Goal: Task Accomplishment & Management: Manage account settings

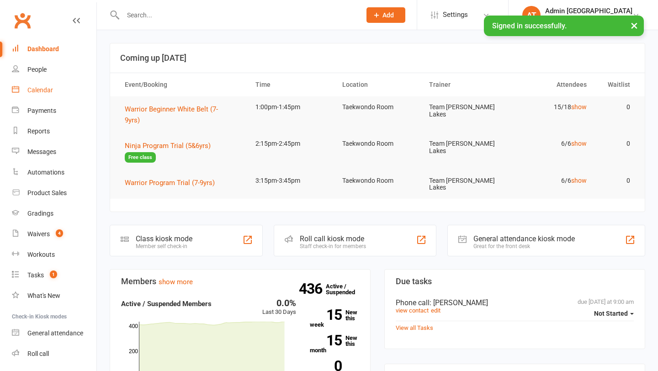
click at [35, 89] on div "Calendar" at bounding box center [40, 89] width 26 height 7
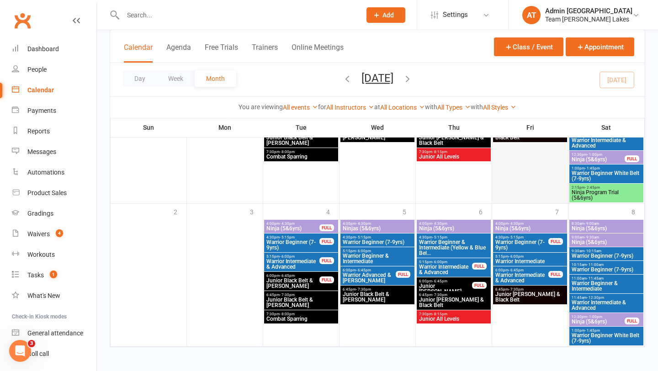
scroll to position [882, 0]
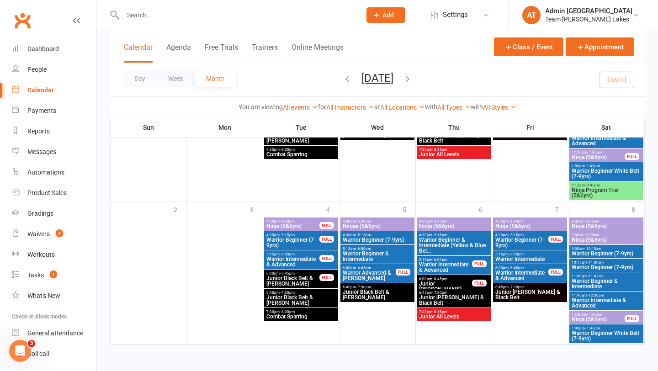
click at [524, 224] on span "Ninja (5&6yrs)" at bounding box center [530, 226] width 70 height 5
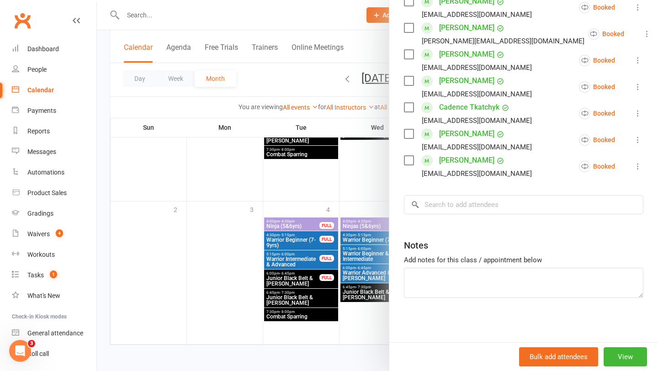
scroll to position [257, 0]
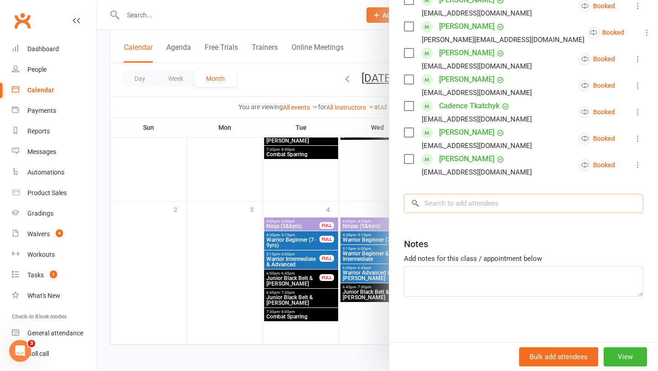
click at [461, 201] on input "search" at bounding box center [524, 203] width 240 height 19
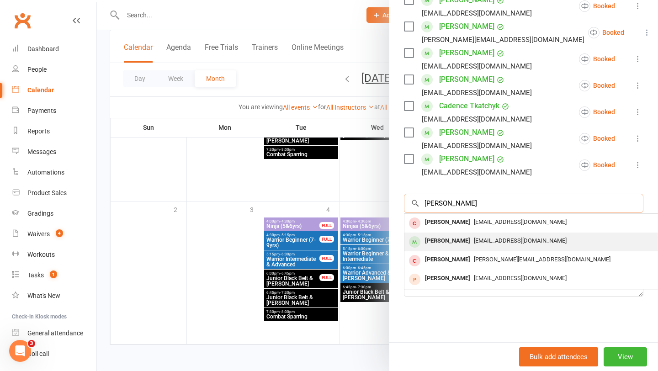
type input "[PERSON_NAME]"
click at [456, 240] on div "[PERSON_NAME]" at bounding box center [447, 240] width 53 height 13
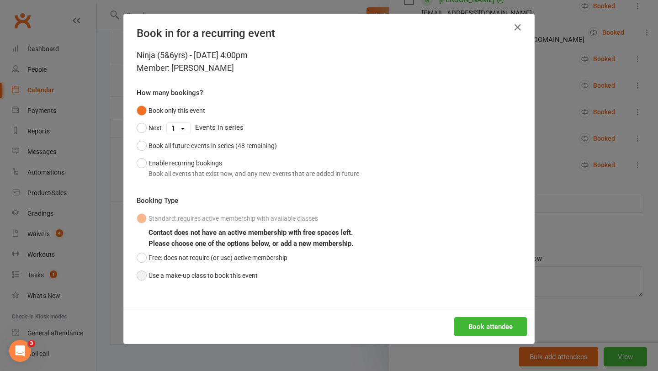
click at [235, 275] on button "Use a make-up class to book this event" at bounding box center [197, 275] width 121 height 17
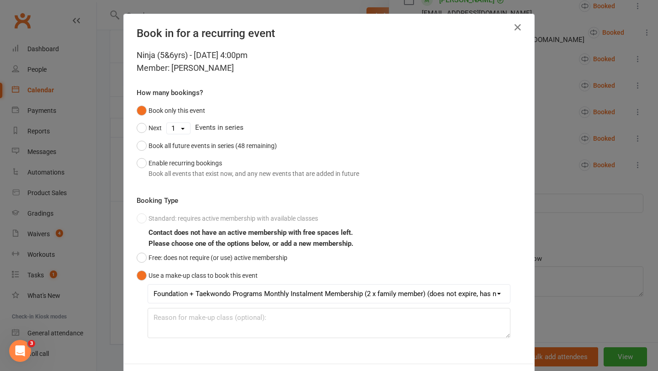
scroll to position [41, 0]
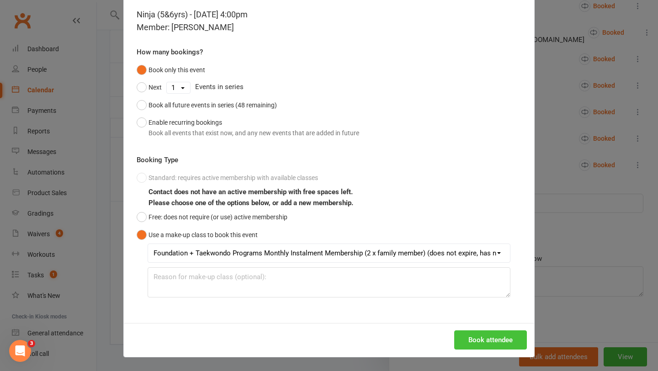
click at [479, 348] on button "Book attendee" at bounding box center [490, 339] width 73 height 19
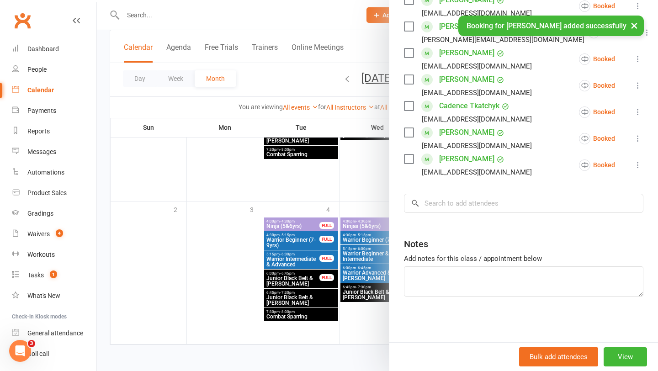
scroll to position [283, 0]
click at [341, 299] on div at bounding box center [377, 185] width 561 height 371
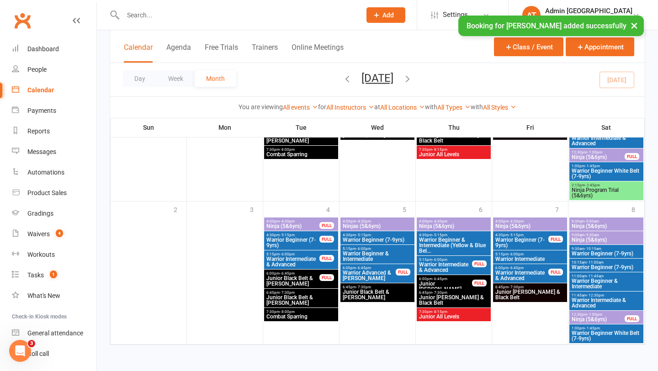
click at [526, 242] on span "Warrior Beginner (7-9yrs)" at bounding box center [522, 242] width 54 height 11
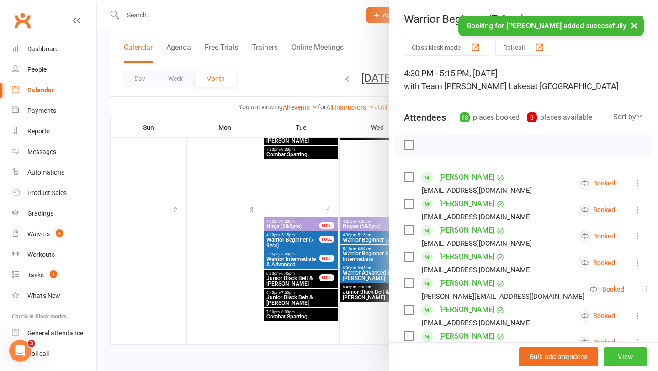
click at [624, 358] on button "View" at bounding box center [625, 356] width 43 height 19
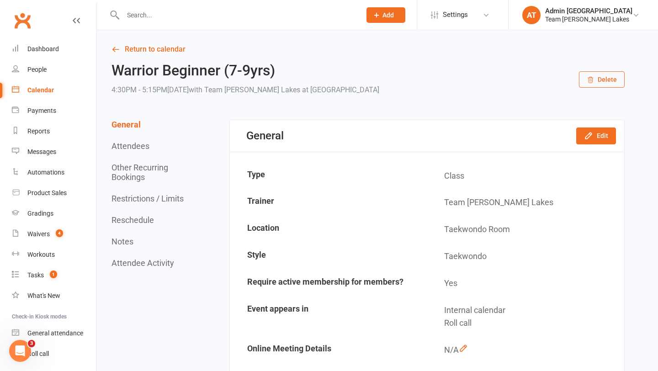
click at [170, 198] on button "Restrictions / Limits" at bounding box center [148, 199] width 72 height 10
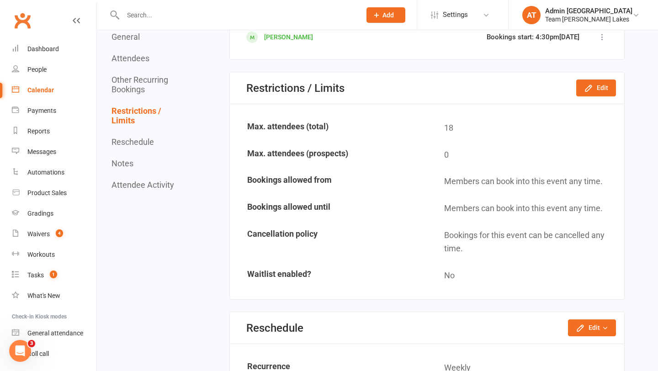
scroll to position [1080, 0]
click at [603, 83] on button "Edit" at bounding box center [596, 87] width 40 height 16
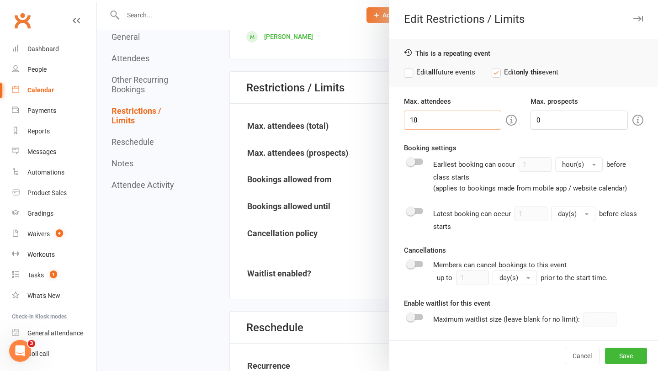
click at [462, 115] on input "18" at bounding box center [452, 120] width 97 height 19
type input "19"
click at [620, 354] on button "Save" at bounding box center [626, 356] width 42 height 16
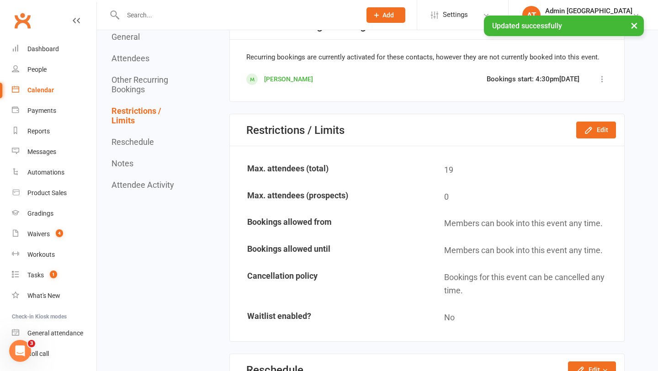
scroll to position [888, 0]
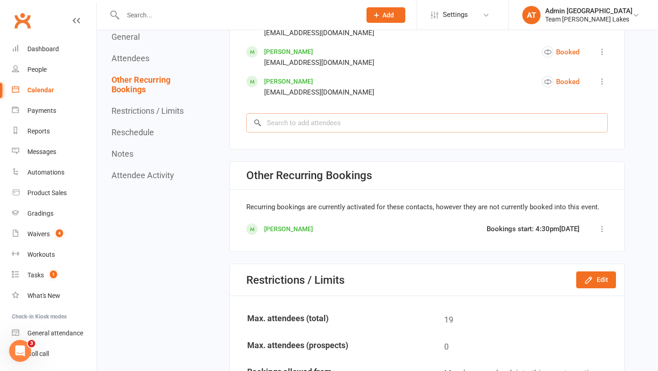
click at [350, 122] on input "search" at bounding box center [427, 122] width 362 height 19
click at [601, 227] on icon at bounding box center [602, 228] width 9 height 9
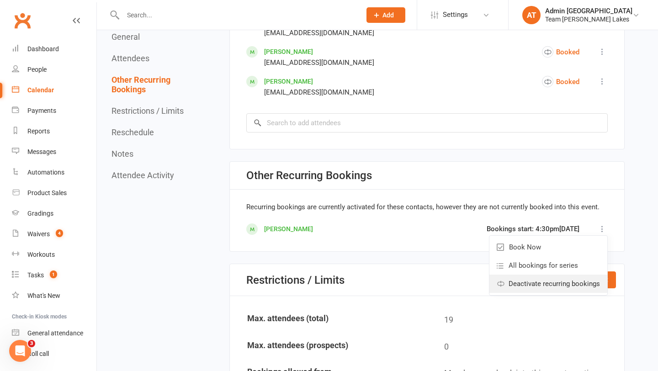
click at [557, 285] on span "Deactivate recurring bookings" at bounding box center [554, 283] width 91 height 11
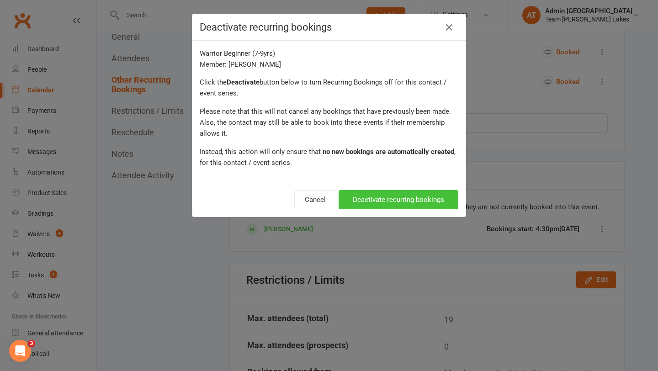
click at [378, 201] on button "Deactivate recurring bookings" at bounding box center [399, 199] width 120 height 19
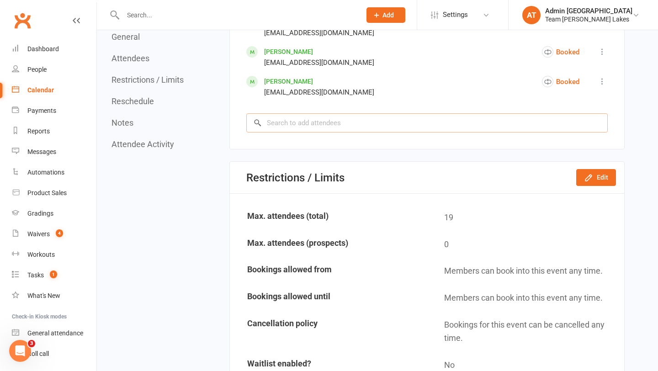
click at [294, 123] on input "search" at bounding box center [427, 122] width 362 height 19
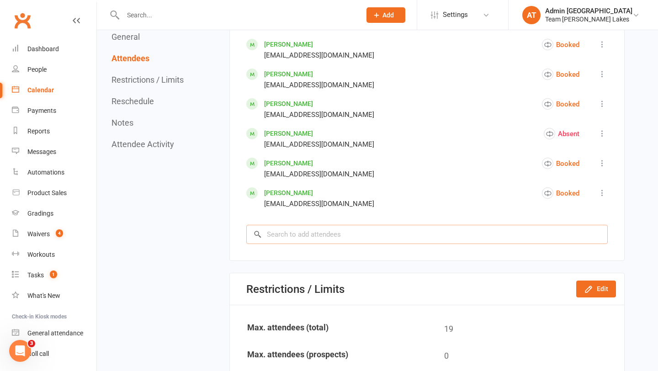
scroll to position [831, 0]
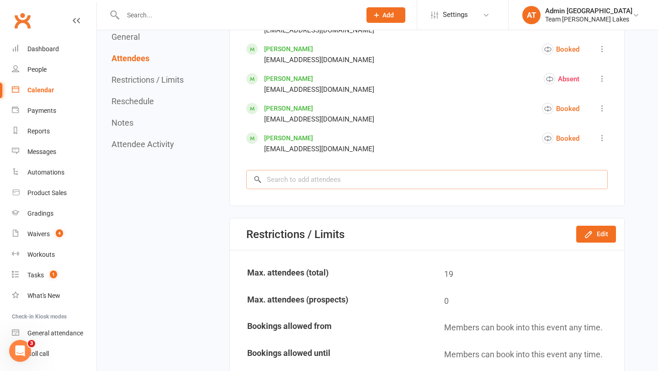
type input "b"
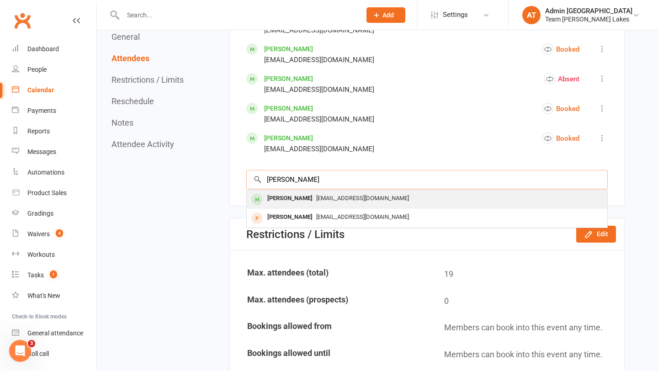
type input "[PERSON_NAME]"
click at [274, 196] on div "[PERSON_NAME]" at bounding box center [290, 198] width 53 height 13
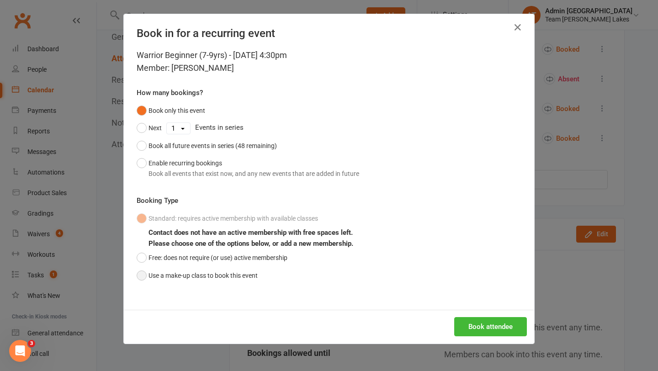
click at [188, 279] on button "Use a make-up class to book this event" at bounding box center [197, 275] width 121 height 17
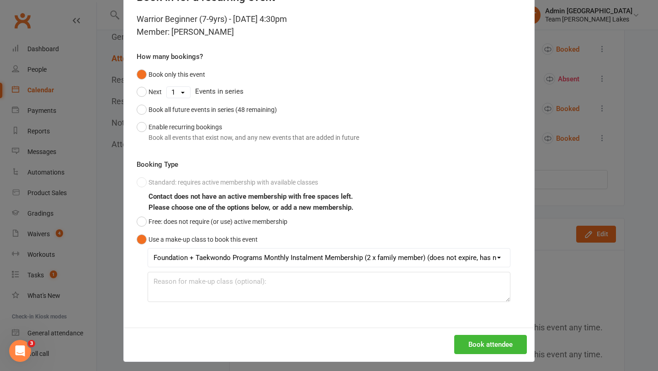
scroll to position [41, 0]
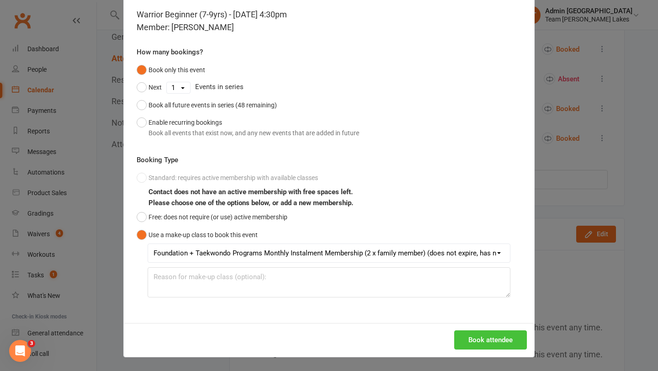
click at [475, 335] on button "Book attendee" at bounding box center [490, 339] width 73 height 19
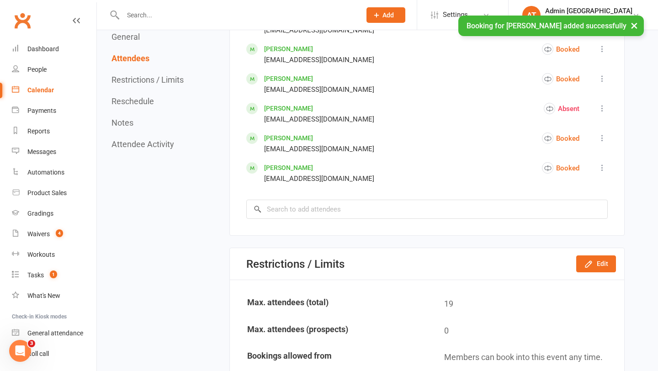
click at [46, 89] on div "Calendar" at bounding box center [40, 89] width 27 height 7
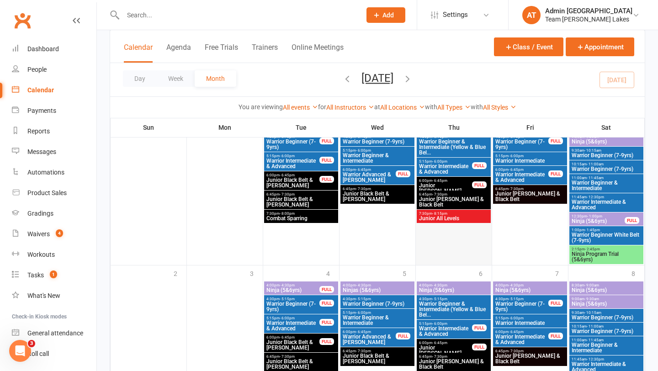
scroll to position [820, 0]
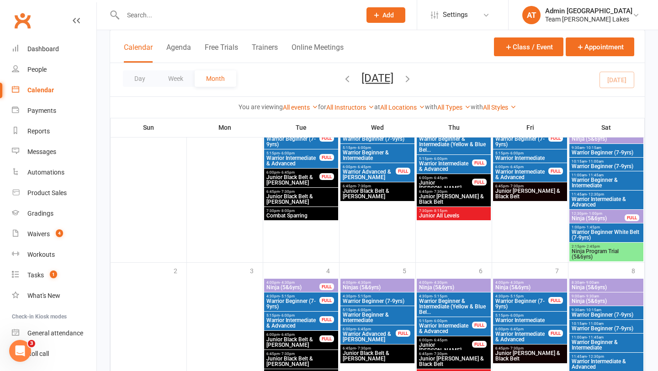
click at [526, 321] on span "Warrior Intermediate" at bounding box center [530, 320] width 70 height 5
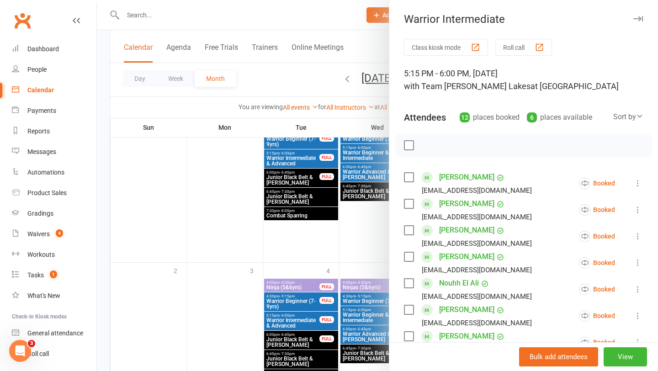
click at [311, 244] on div at bounding box center [377, 185] width 561 height 371
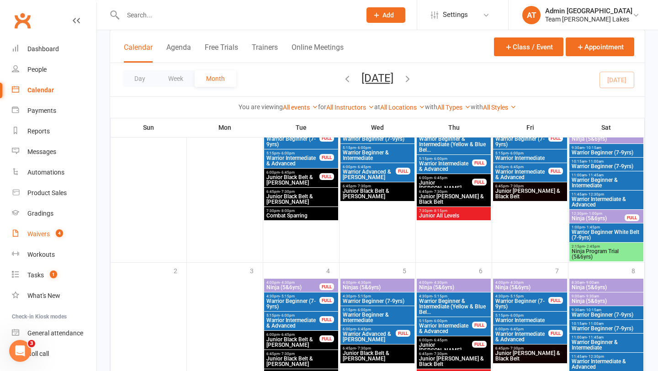
click at [32, 240] on link "Waivers 4" at bounding box center [54, 234] width 85 height 21
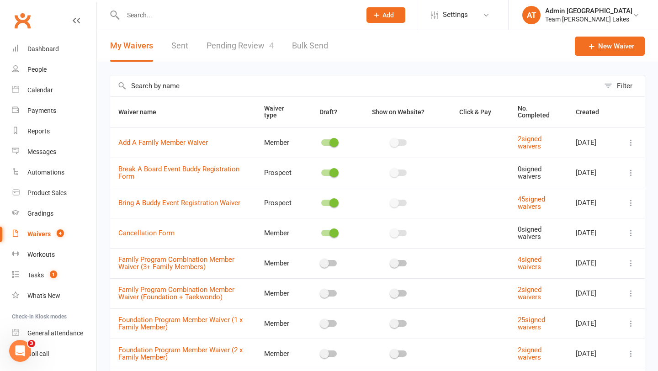
click at [245, 47] on link "Pending Review 4" at bounding box center [240, 46] width 67 height 32
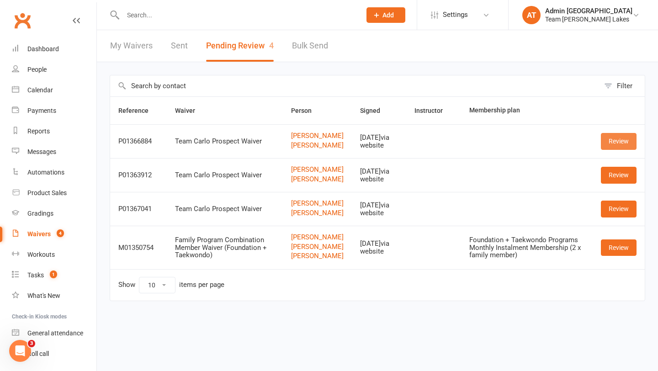
click at [617, 147] on link "Review" at bounding box center [619, 141] width 36 height 16
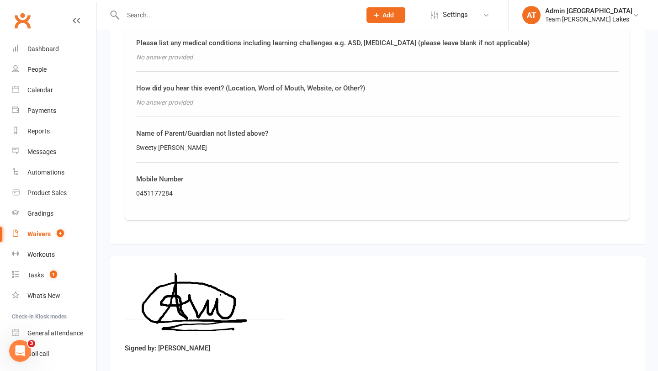
scroll to position [1298, 0]
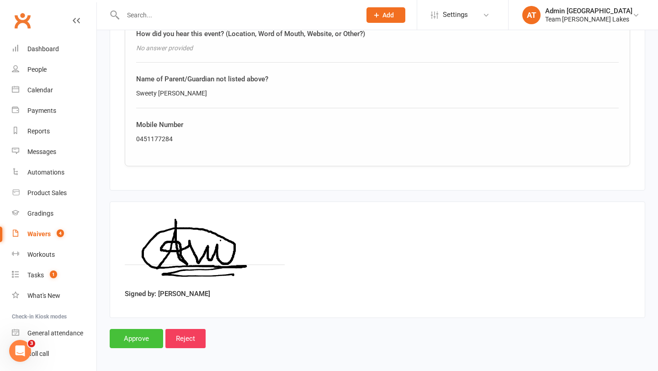
click at [134, 338] on input "Approve" at bounding box center [136, 338] width 53 height 19
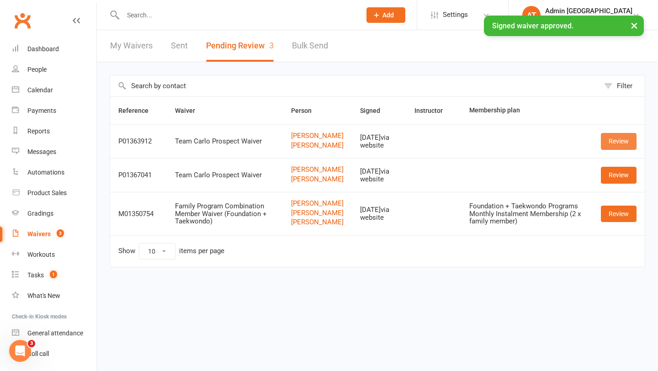
click at [609, 142] on link "Review" at bounding box center [619, 141] width 36 height 16
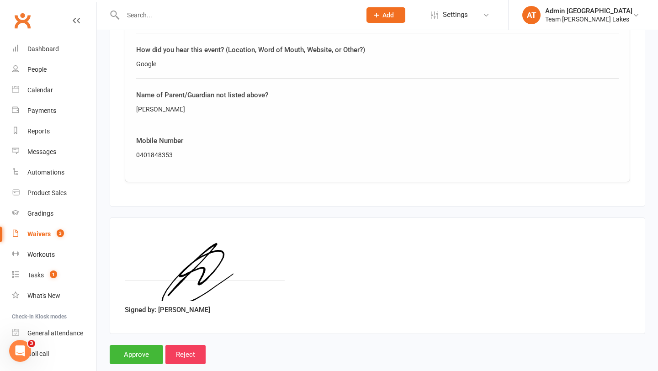
scroll to position [1298, 0]
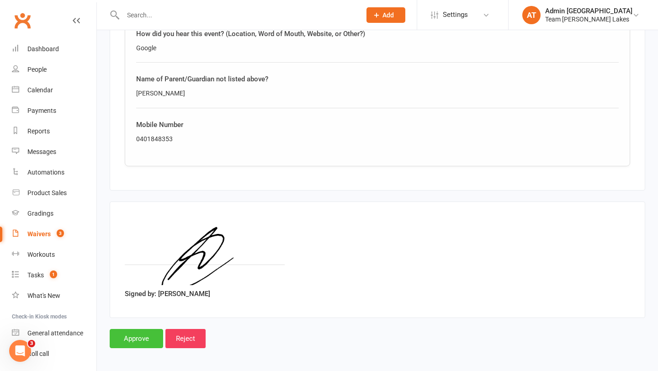
click at [135, 333] on input "Approve" at bounding box center [136, 338] width 53 height 19
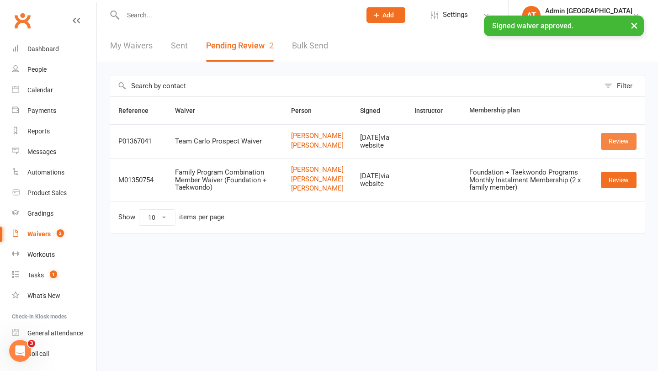
click at [625, 141] on link "Review" at bounding box center [619, 141] width 36 height 16
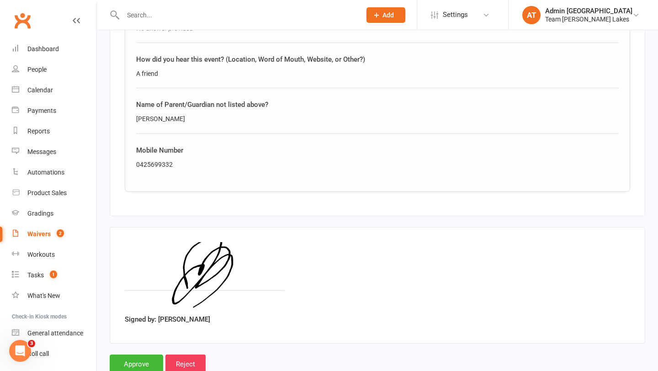
scroll to position [1298, 0]
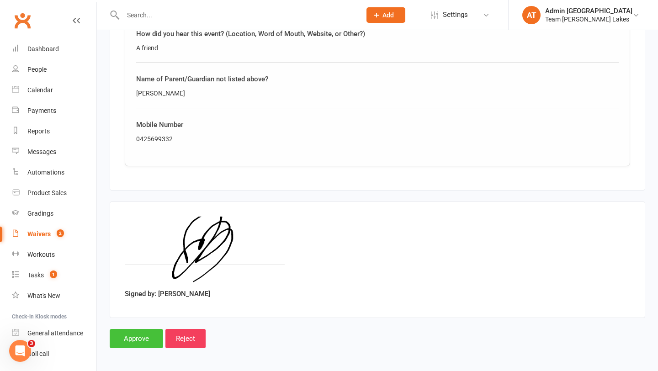
click at [123, 335] on input "Approve" at bounding box center [136, 338] width 53 height 19
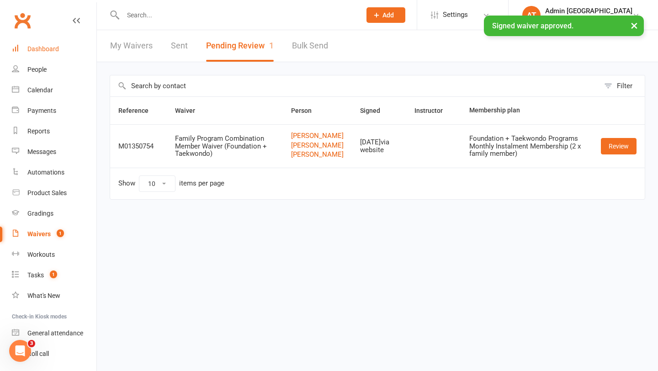
click at [45, 52] on div "Dashboard" at bounding box center [43, 48] width 32 height 7
